Goal: Transaction & Acquisition: Purchase product/service

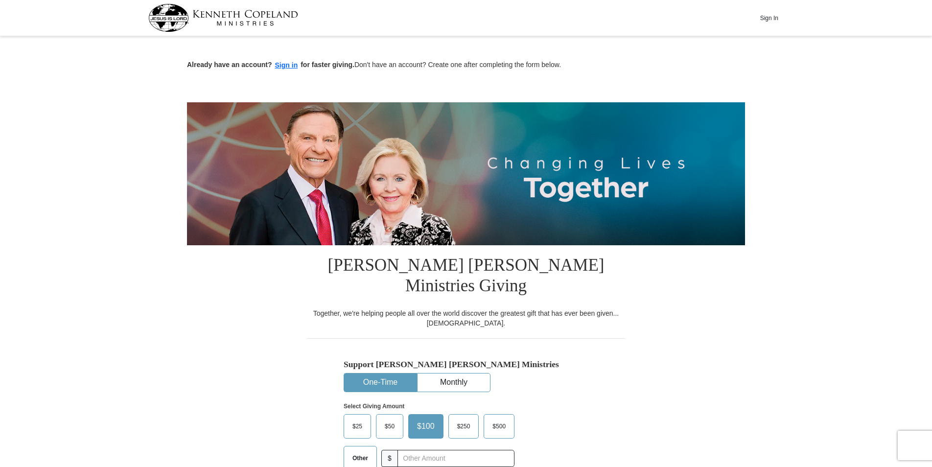
click at [391, 419] on span "$50" at bounding box center [390, 426] width 20 height 15
click at [0, 0] on input "$50" at bounding box center [0, 0] width 0 height 0
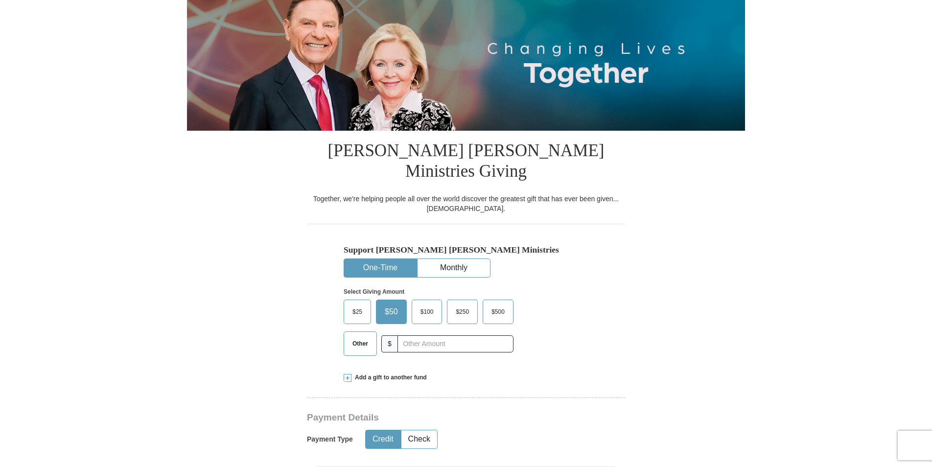
scroll to position [98, 0]
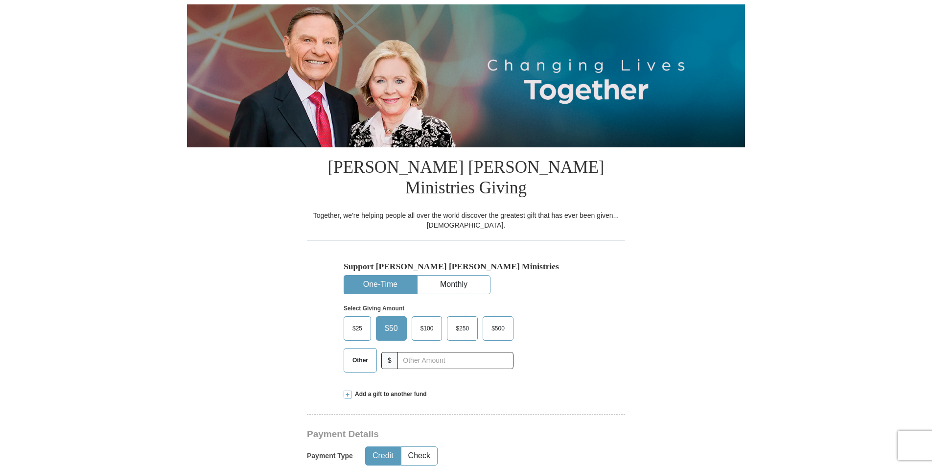
click at [362, 353] on span "Other" at bounding box center [360, 360] width 25 height 15
click at [0, 0] on input "Other" at bounding box center [0, 0] width 0 height 0
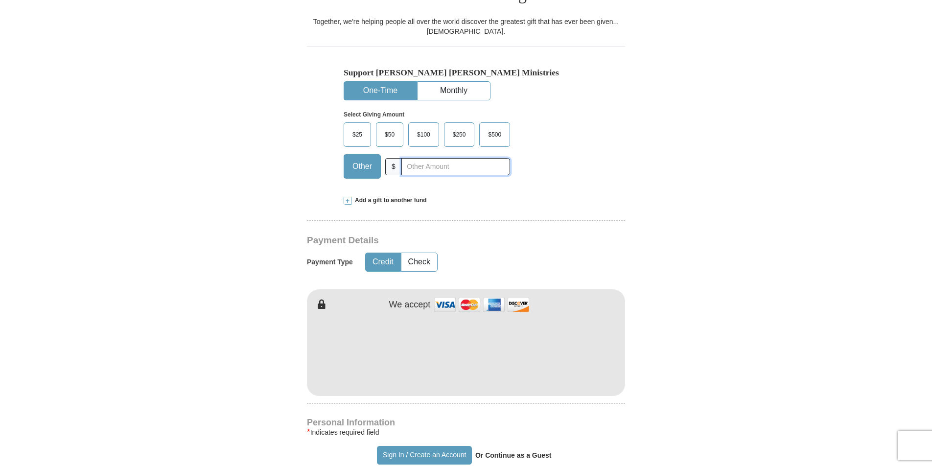
scroll to position [294, 0]
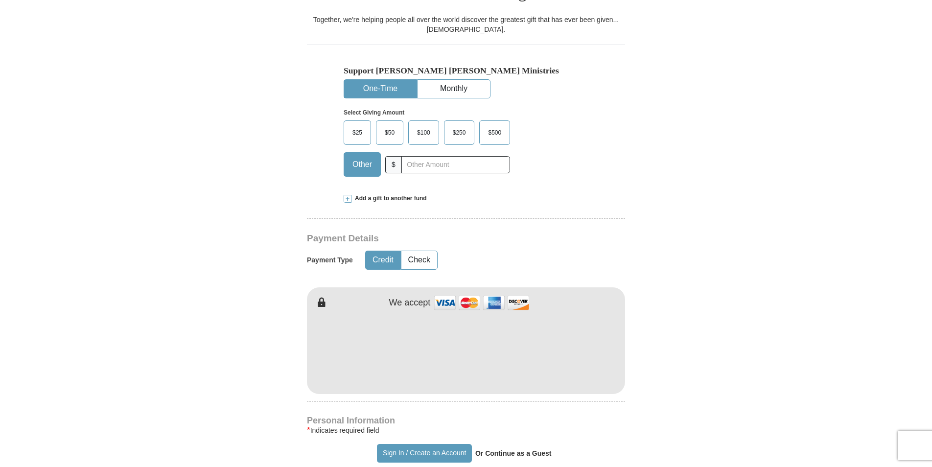
click at [397, 194] on span "Add a gift to another fund" at bounding box center [388, 198] width 75 height 8
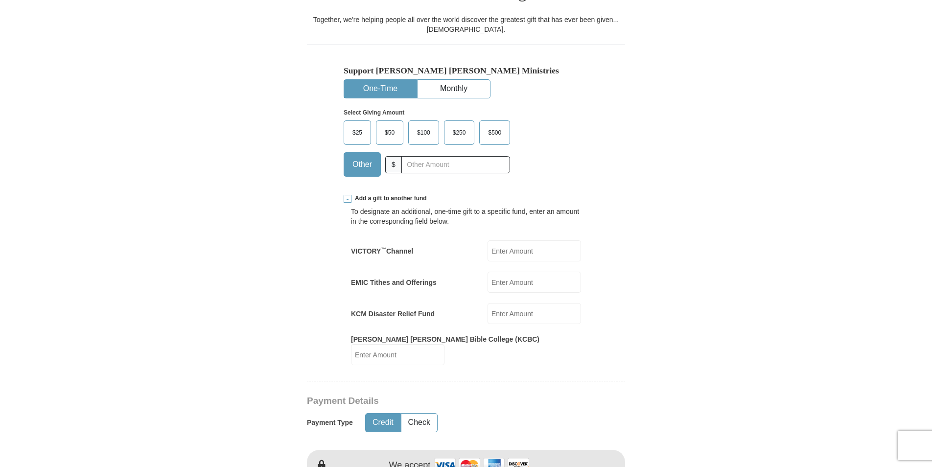
click at [501, 303] on input "KCM Disaster Relief Fund" at bounding box center [535, 313] width 94 height 21
type input "50.00"
type input "[PERSON_NAME]"
type input "[EMAIL_ADDRESS][DOMAIN_NAME]"
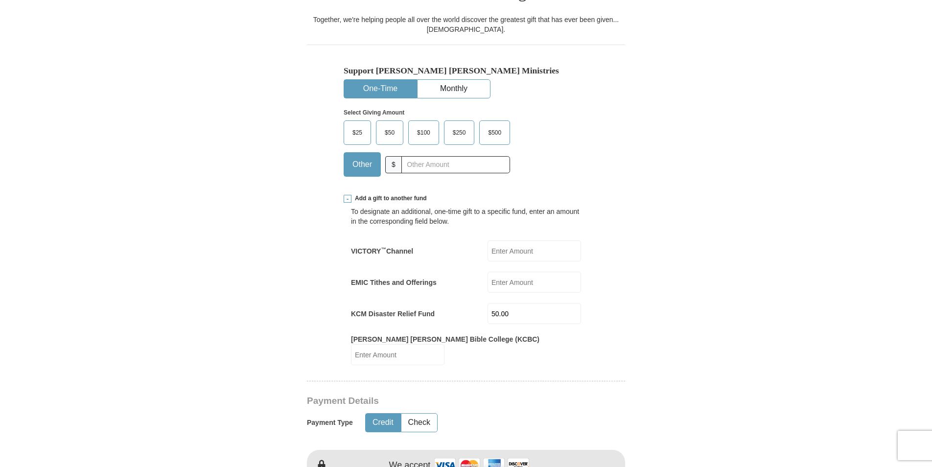
type input "[STREET_ADDRESS]"
type input "PO BOX 218"
type input "[GEOGRAPHIC_DATA]"
select select "OH"
type input "43748"
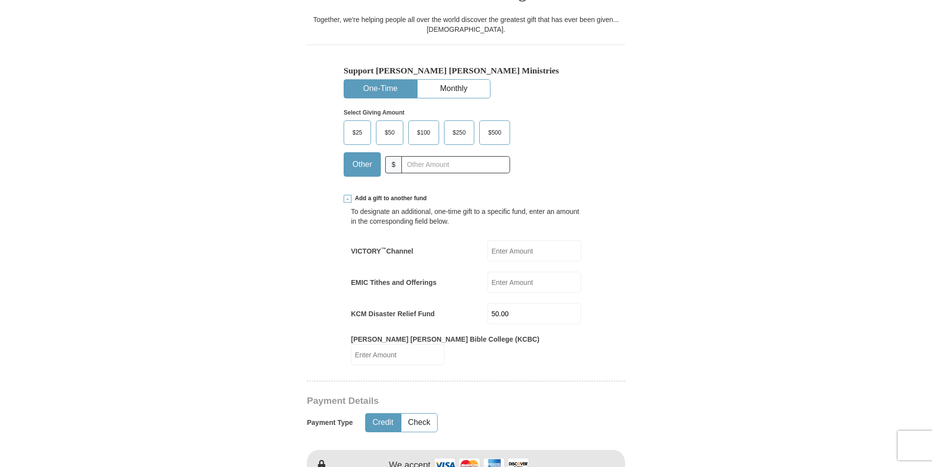
type input "[PHONE_NUMBER]"
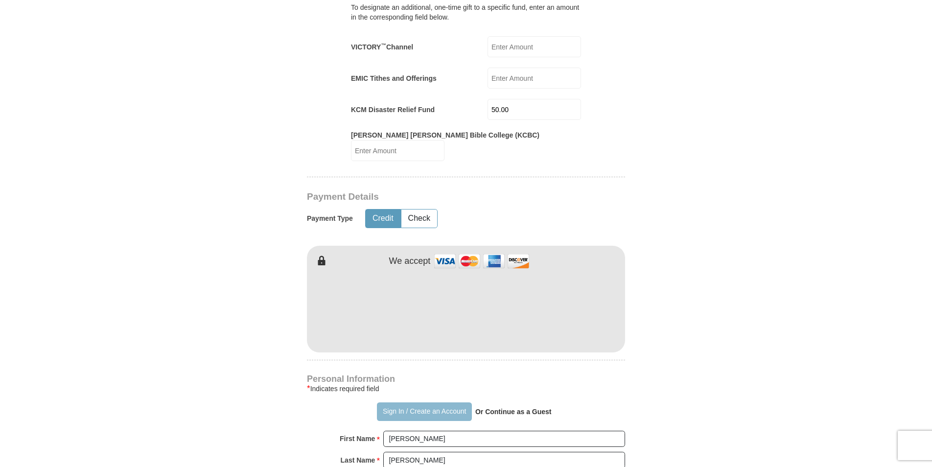
scroll to position [490, 0]
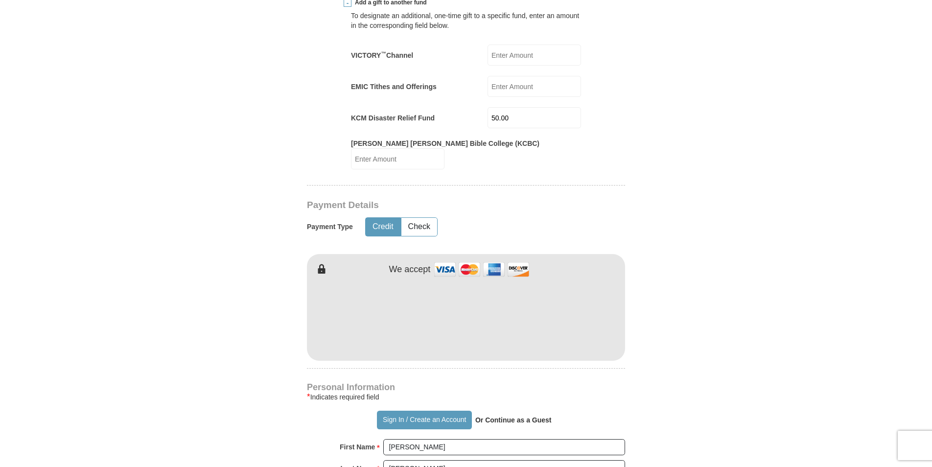
click at [680, 335] on form "Already have an account? Sign in for faster giving. Don't have an account? Crea…" at bounding box center [466, 253] width 558 height 1406
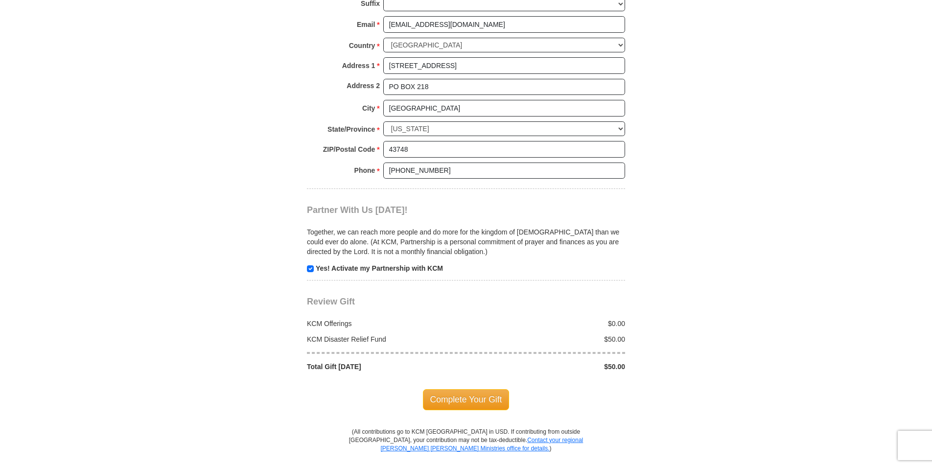
scroll to position [979, 0]
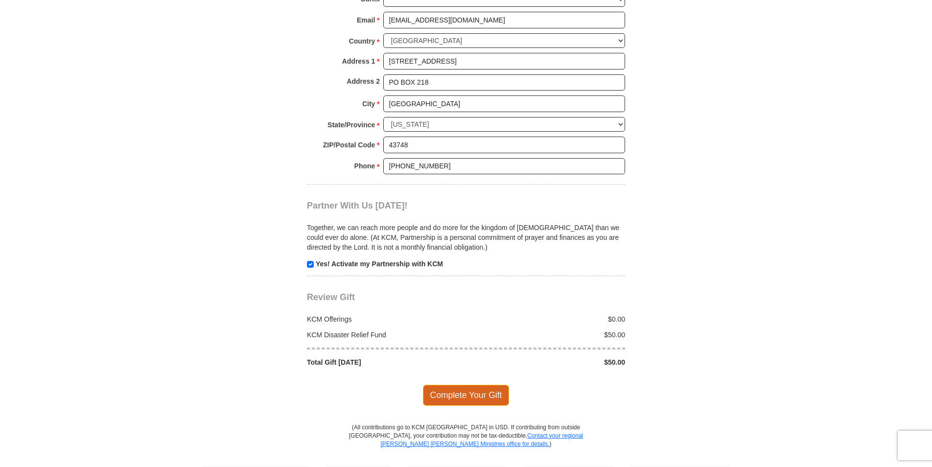
click at [483, 385] on span "Complete Your Gift" at bounding box center [466, 395] width 87 height 21
